Goal: Task Accomplishment & Management: Manage account settings

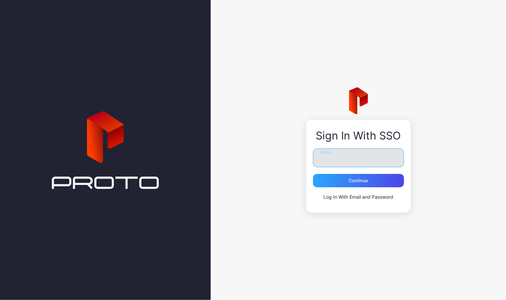
click at [341, 156] on input "Email" at bounding box center [358, 158] width 91 height 19
type input "**********"
click at [351, 191] on div "**********" at bounding box center [358, 175] width 91 height 52
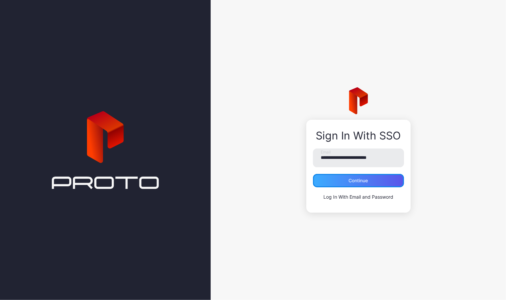
click at [353, 184] on div "Continue" at bounding box center [358, 180] width 91 height 13
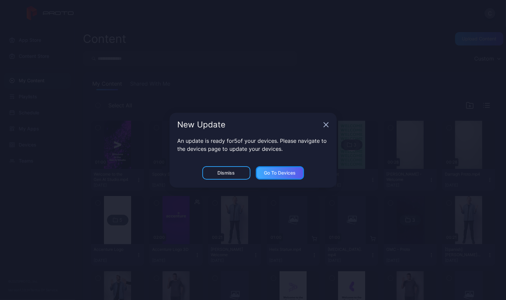
click at [265, 172] on div "Go to devices" at bounding box center [280, 172] width 32 height 5
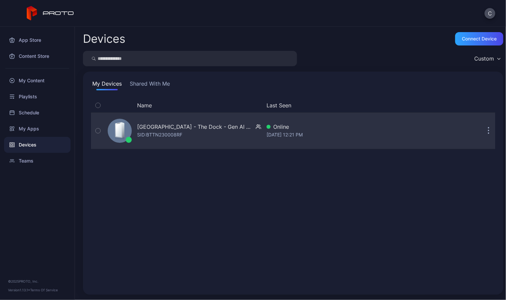
click at [207, 136] on div "[GEOGRAPHIC_DATA] - The Dock - Gen AI Studio SID: BTTN230008RF" at bounding box center [199, 131] width 124 height 16
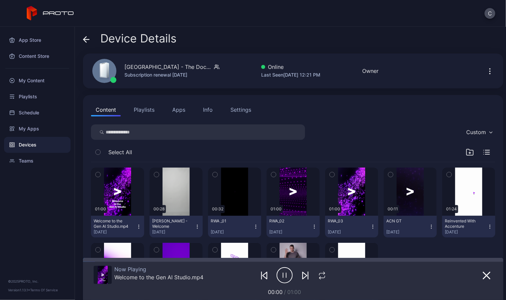
click at [87, 38] on icon at bounding box center [86, 39] width 7 height 7
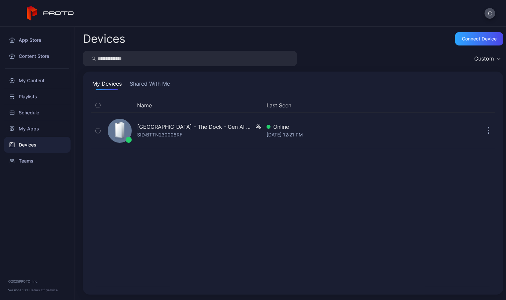
click at [143, 85] on button "Shared With Me" at bounding box center [150, 85] width 43 height 11
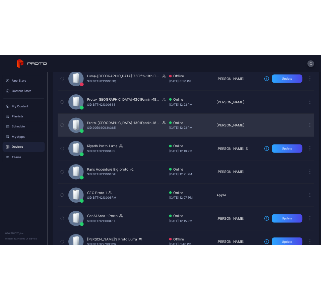
scroll to position [193, 0]
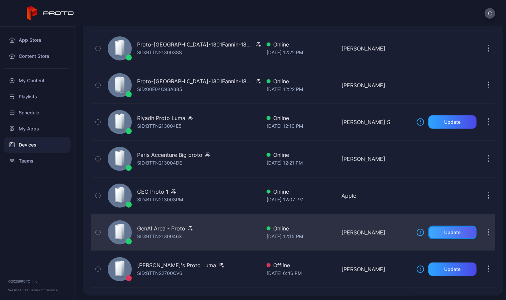
click at [450, 233] on div "Update" at bounding box center [453, 232] width 16 height 5
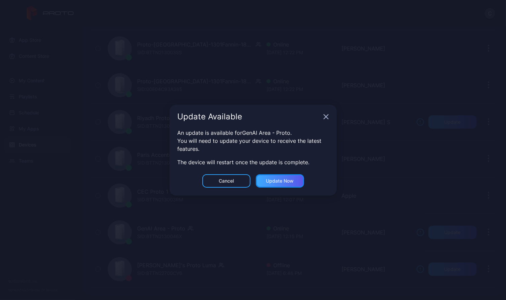
click at [285, 183] on div "Update now" at bounding box center [280, 180] width 28 height 5
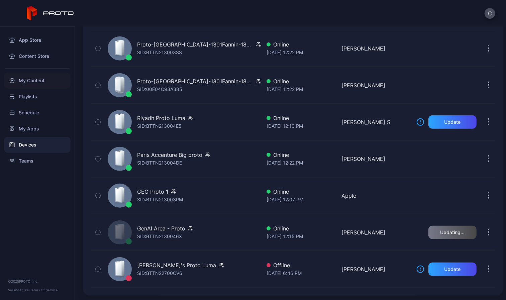
click at [31, 83] on div "My Content" at bounding box center [37, 81] width 67 height 16
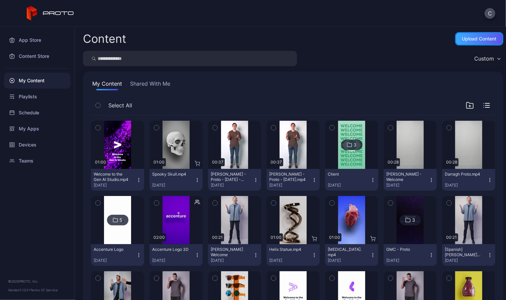
click at [462, 42] on div "Upload Content" at bounding box center [480, 38] width 48 height 13
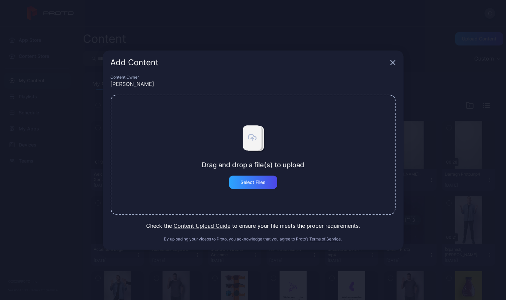
click at [216, 225] on button "Content Upload Guide" at bounding box center [202, 226] width 57 height 8
click at [393, 62] on icon "button" at bounding box center [393, 62] width 4 height 4
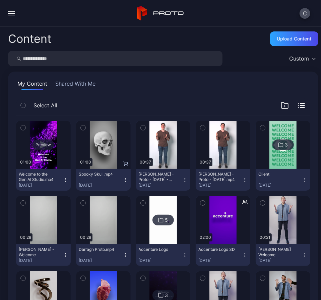
click at [41, 143] on div "Preview" at bounding box center [42, 145] width 21 height 11
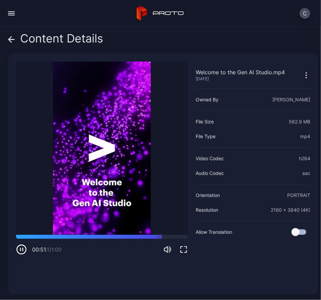
click at [86, 140] on video "Sorry, your browser doesn‘t support embedded videos" at bounding box center [101, 148] width 171 height 173
click at [9, 39] on icon at bounding box center [10, 39] width 3 height 6
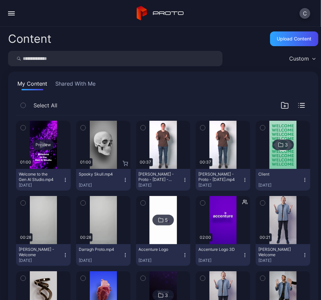
click at [45, 142] on div "Preview" at bounding box center [42, 145] width 21 height 11
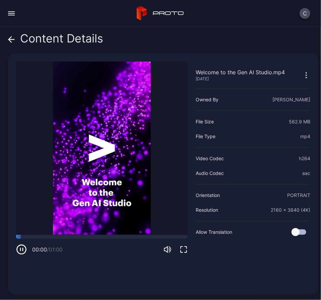
click at [10, 38] on icon at bounding box center [11, 39] width 7 height 7
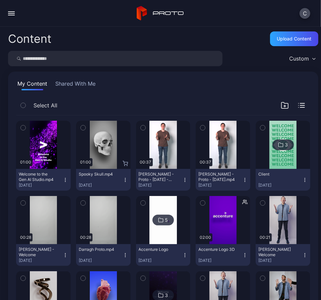
click at [12, 15] on div "button" at bounding box center [11, 15] width 7 height 1
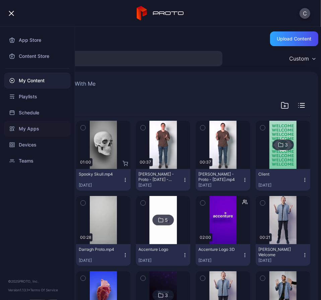
click at [28, 126] on div "My Apps" at bounding box center [37, 129] width 67 height 16
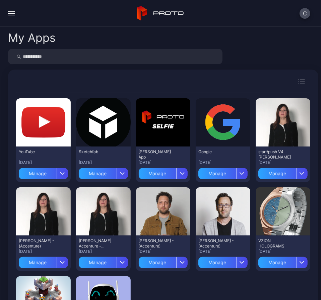
click at [12, 13] on div "button" at bounding box center [11, 13] width 7 height 1
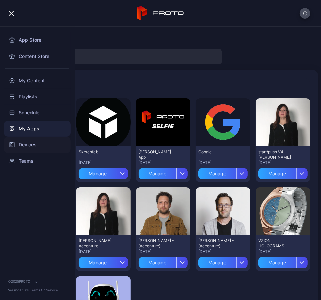
click at [32, 144] on div "Devices" at bounding box center [37, 145] width 67 height 16
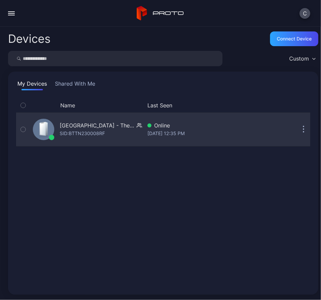
click at [88, 125] on div "[GEOGRAPHIC_DATA] - The Dock - Gen AI Studio" at bounding box center [97, 126] width 74 height 8
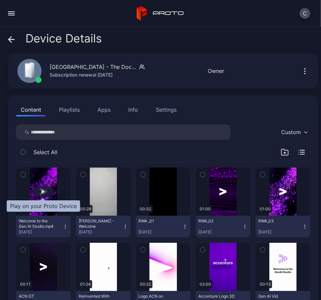
click at [42, 190] on div "button" at bounding box center [43, 192] width 3 height 4
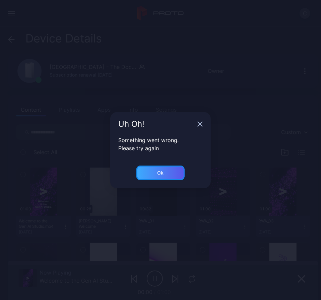
click at [156, 172] on div "Ok" at bounding box center [160, 173] width 48 height 15
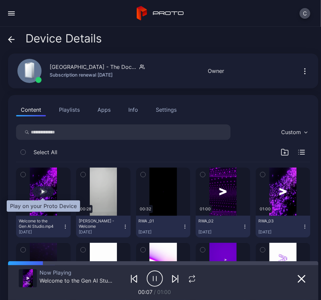
click at [42, 191] on div "button" at bounding box center [43, 192] width 3 height 4
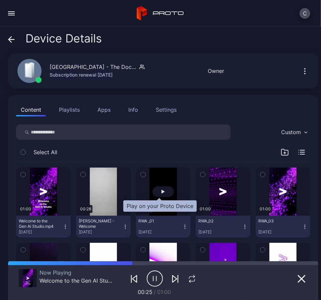
click at [155, 191] on div "button" at bounding box center [162, 191] width 21 height 11
